Goal: Task Accomplishment & Management: Use online tool/utility

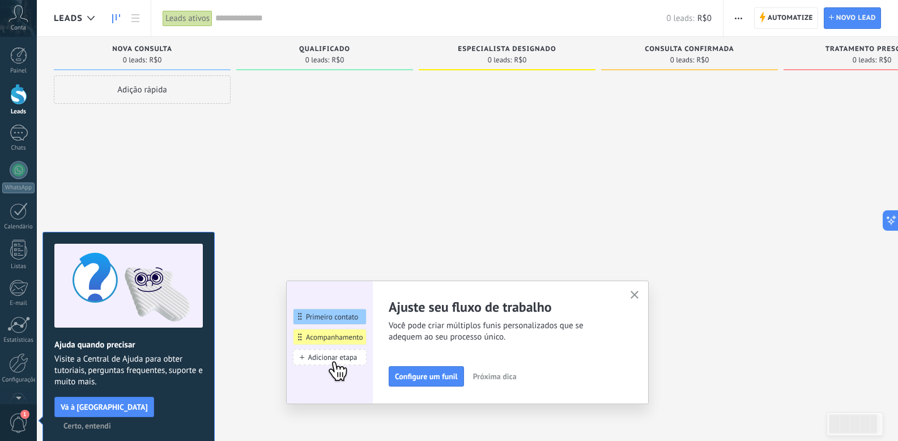
click at [10, 23] on div "Conta" at bounding box center [18, 18] width 37 height 37
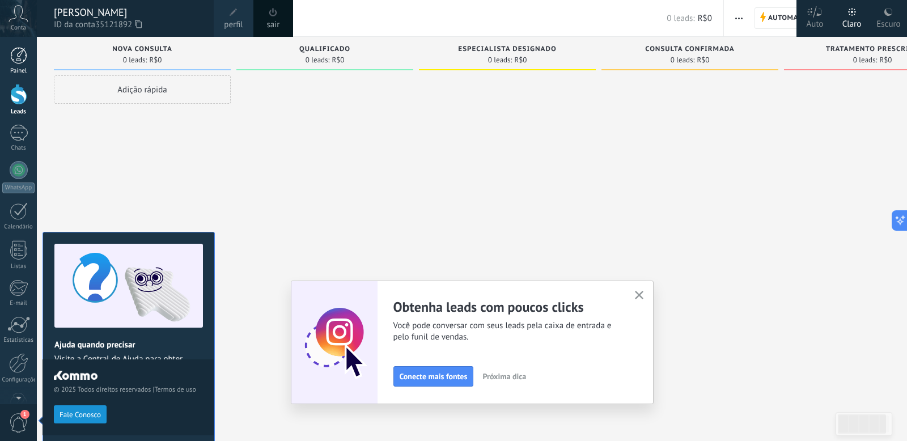
click at [15, 56] on div at bounding box center [18, 55] width 17 height 17
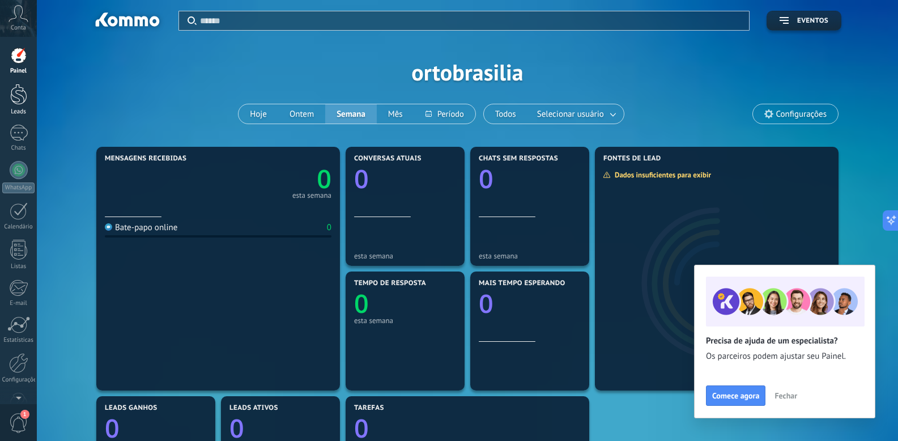
click at [14, 95] on div at bounding box center [18, 94] width 17 height 21
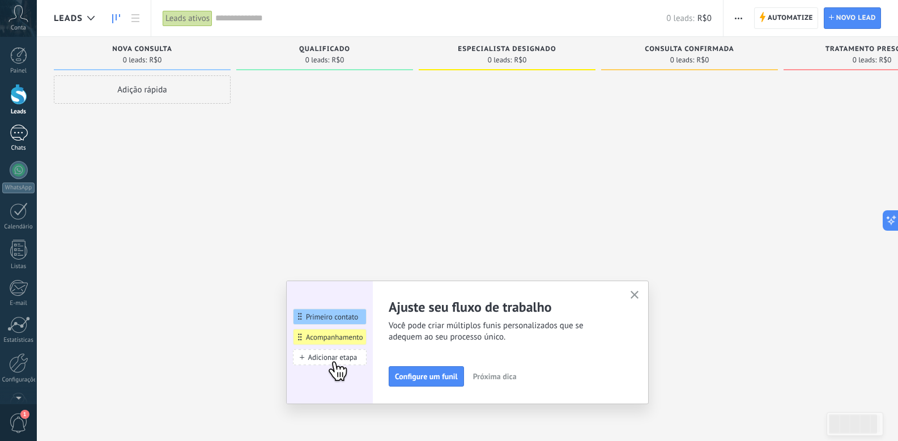
click at [16, 133] on div at bounding box center [19, 133] width 18 height 16
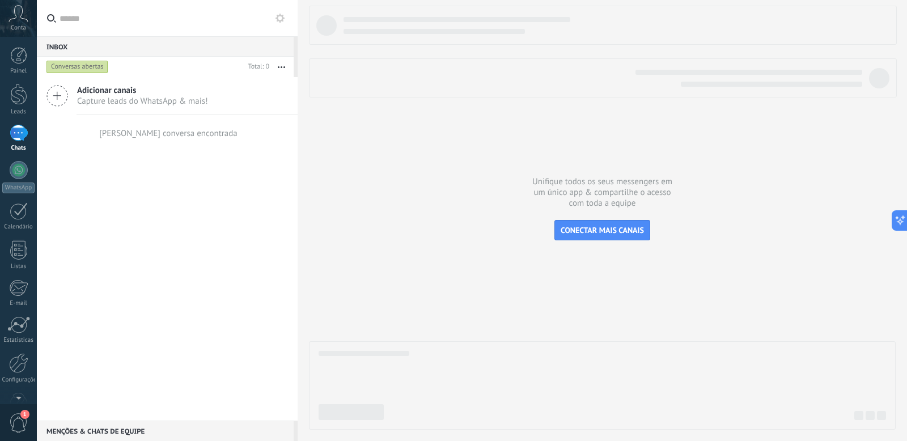
click at [59, 94] on icon at bounding box center [57, 96] width 22 height 22
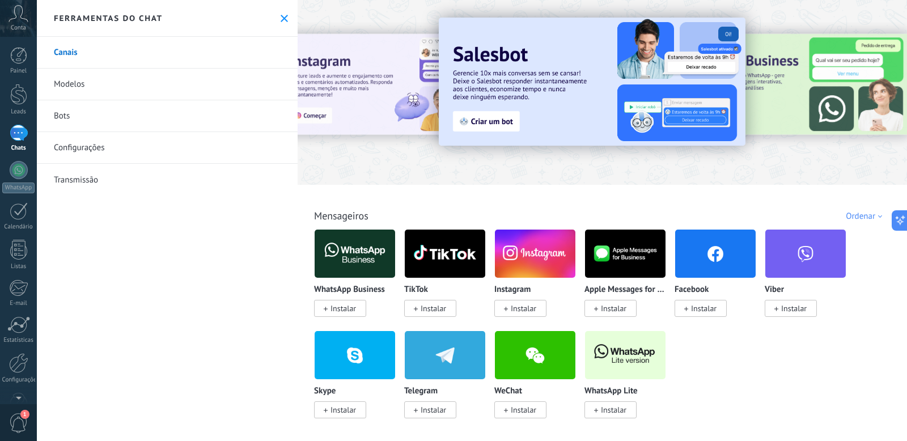
click at [337, 308] on span "Instalar" at bounding box center [342, 308] width 25 height 10
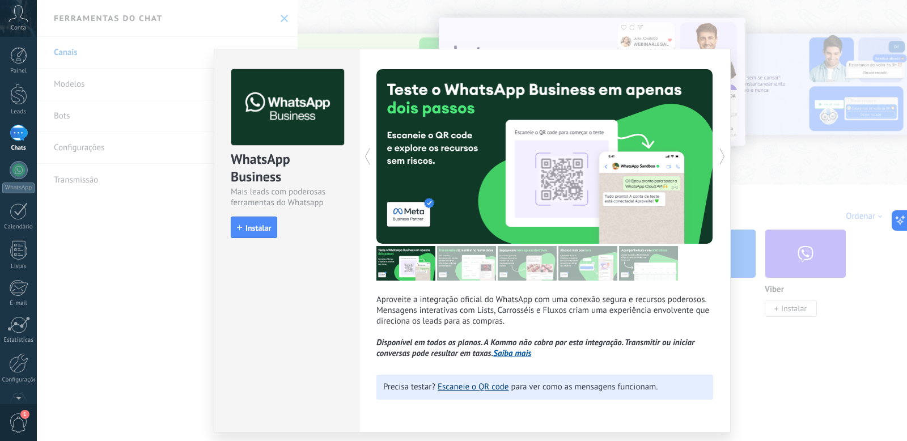
click at [481, 389] on link "Escaneie o QR code" at bounding box center [472, 386] width 71 height 11
